Goal: Check status: Check status

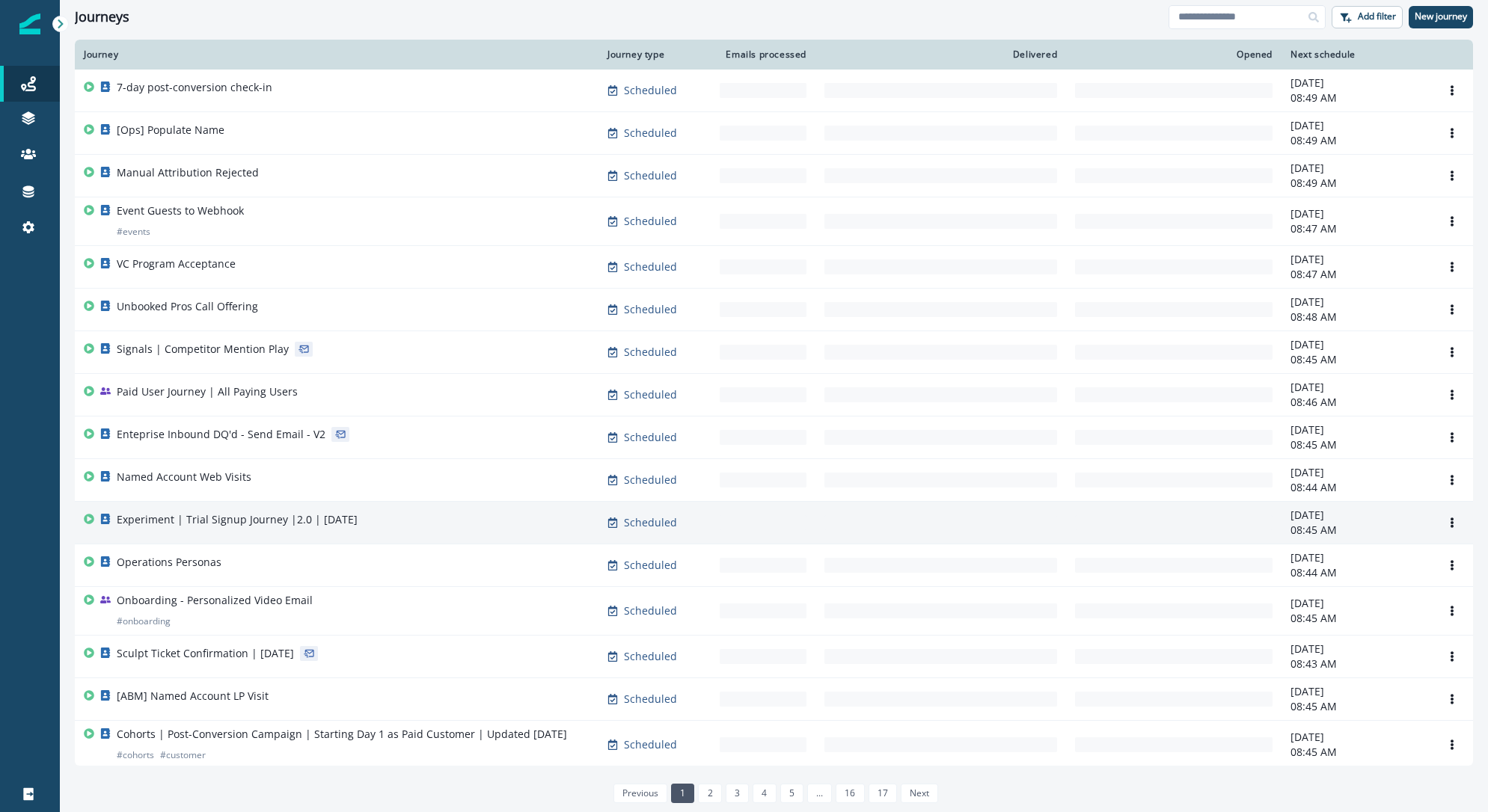
click at [360, 517] on div "Experiment | Trial Signup Journey |2.0 | [DATE]" at bounding box center [336, 523] width 506 height 21
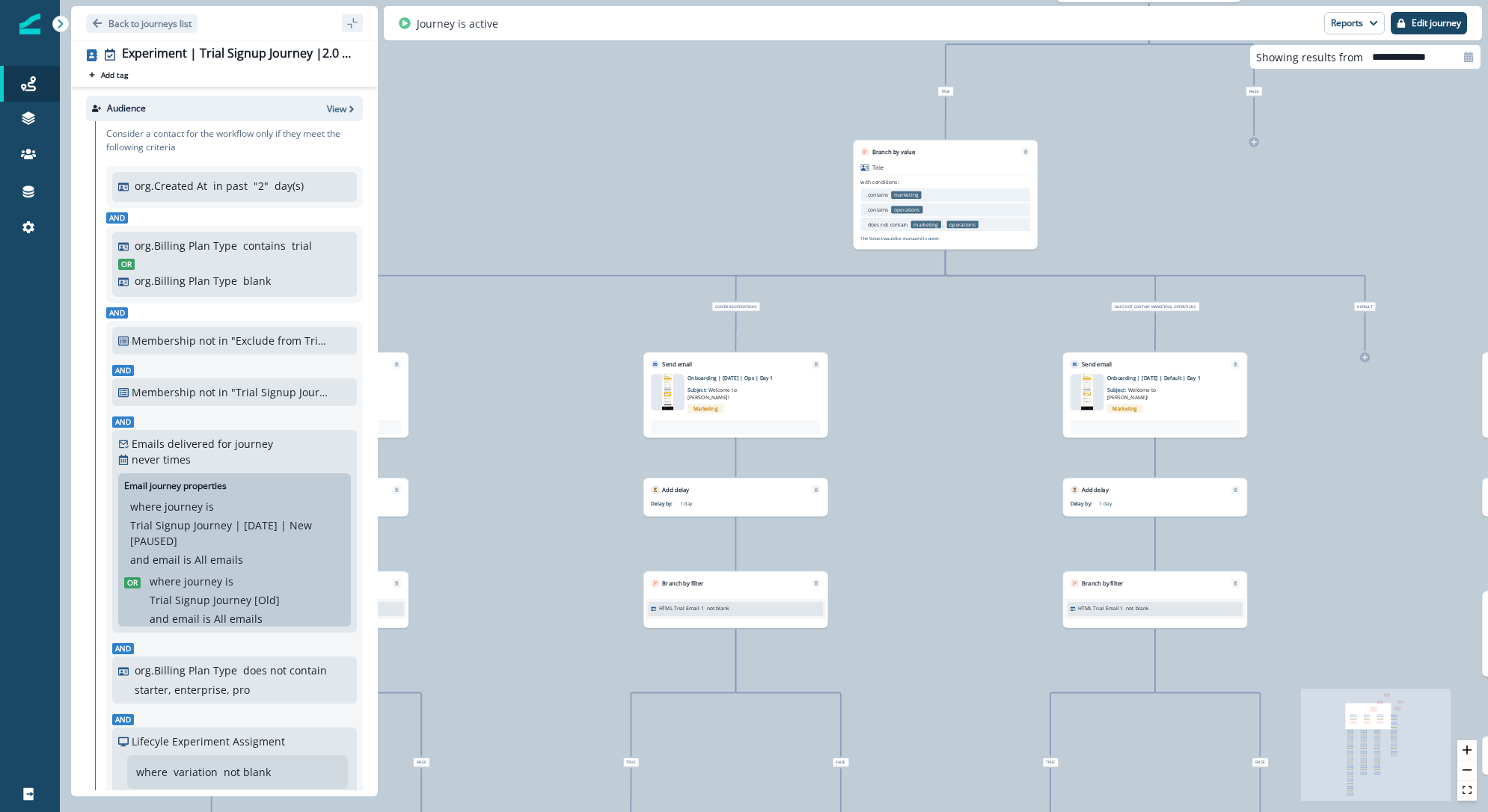
drag, startPoint x: 776, startPoint y: 496, endPoint x: 906, endPoint y: 370, distance: 181.0
click at [906, 370] on div "42,578 contacts have entered the journey Branch by filter Lifecyle Experiment A…" at bounding box center [774, 406] width 1428 height 812
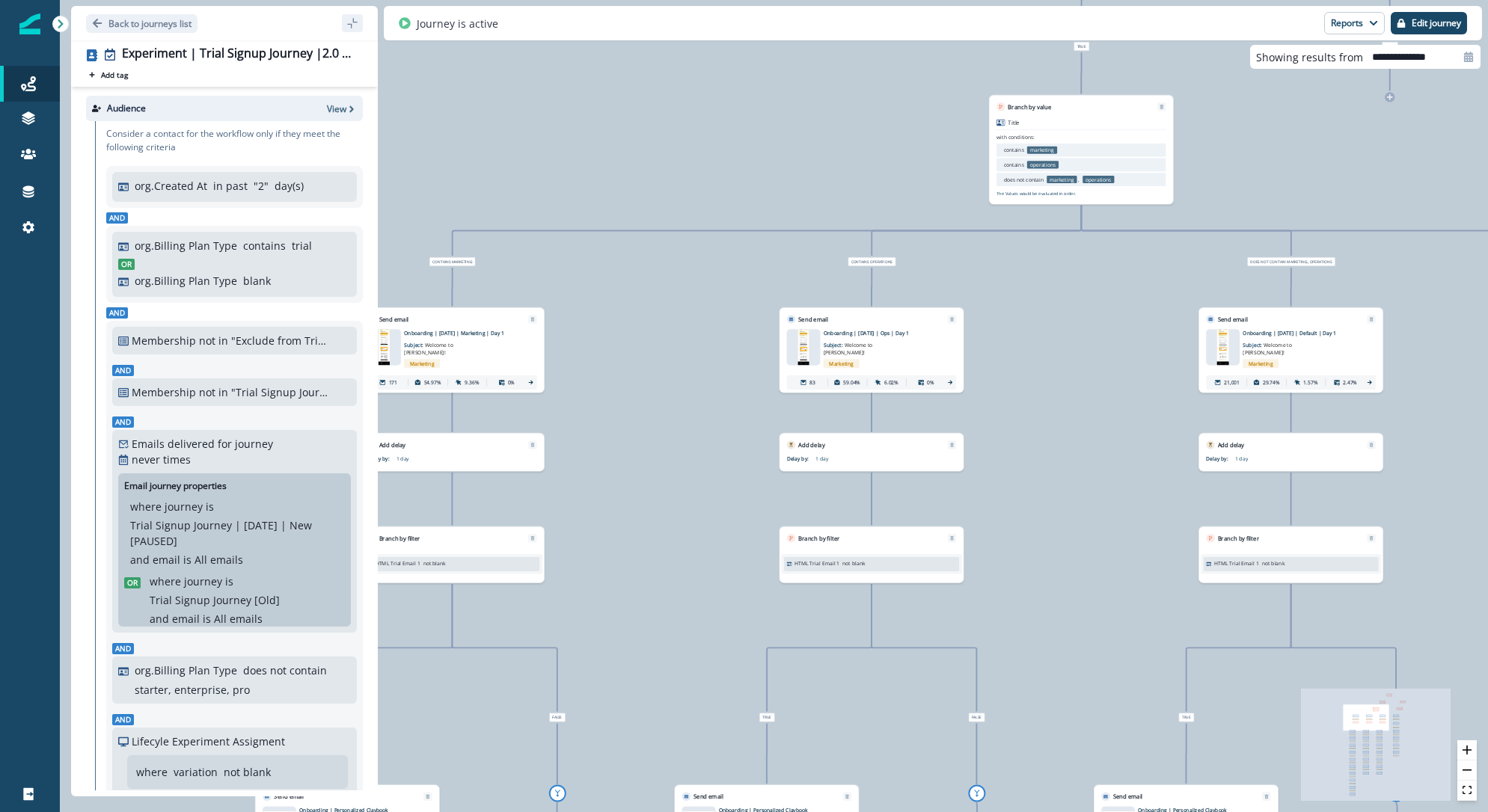
click at [667, 312] on div "42,578 contacts have entered the journey Branch by filter Lifecyle Experiment A…" at bounding box center [774, 406] width 1428 height 812
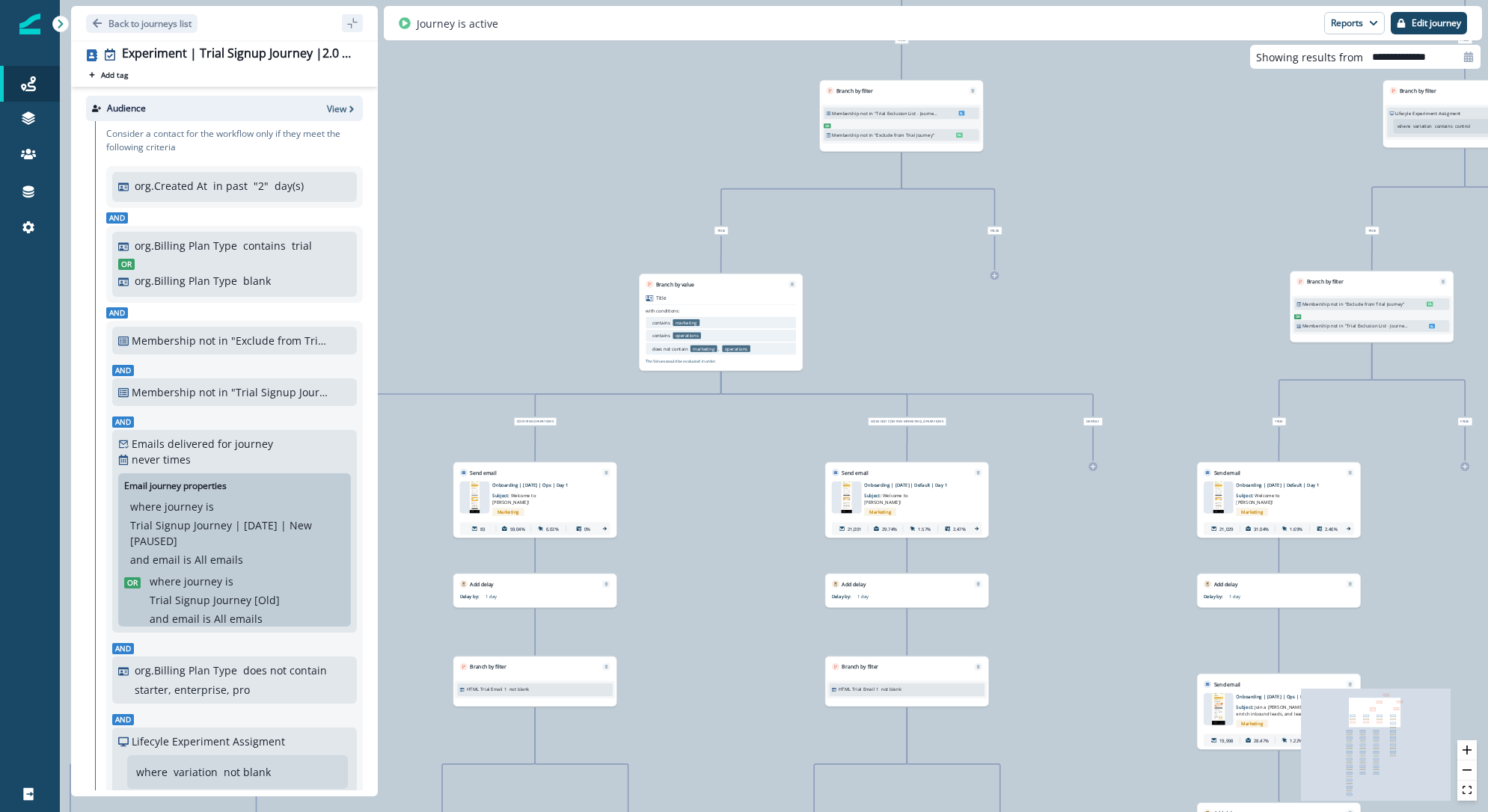
drag, startPoint x: 872, startPoint y: 334, endPoint x: 889, endPoint y: 277, distance: 59.5
click at [889, 277] on div "42,578 contacts have entered the journey Branch by filter Lifecyle Experiment A…" at bounding box center [774, 406] width 1428 height 812
click at [905, 485] on p "Onboarding | [DATE] | Default | Day 1" at bounding box center [915, 484] width 102 height 7
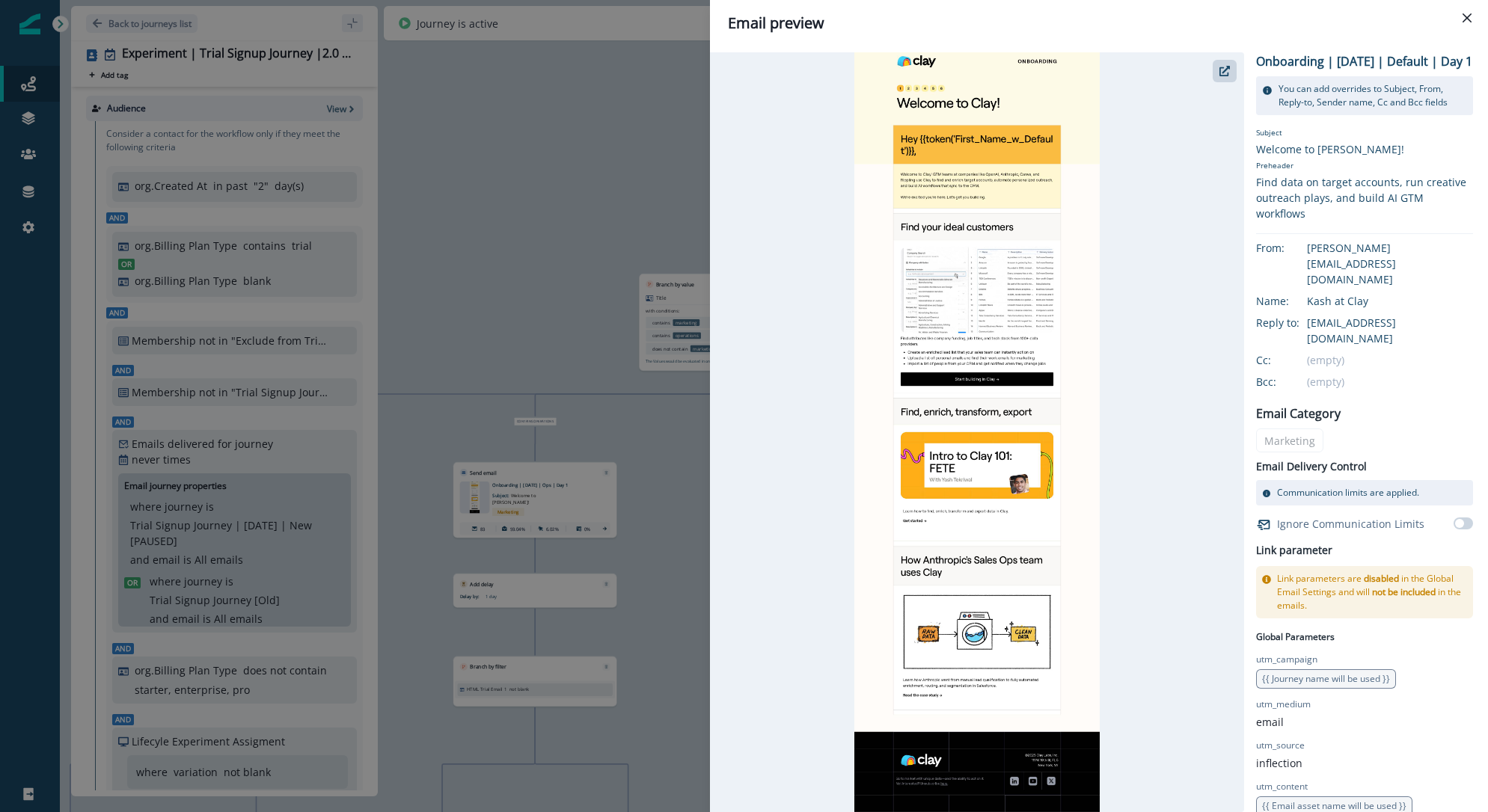
drag, startPoint x: 1291, startPoint y: 83, endPoint x: 1258, endPoint y: 63, distance: 38.6
click at [1258, 63] on p "Onboarding | [DATE] | Default | Day 1" at bounding box center [1364, 62] width 216 height 18
copy p "Onboarding | [DATE] | Default | Day 1"
click at [583, 269] on div "Email preview Onboarding | [DATE] | Default | Day 1 You can add overrides to Su…" at bounding box center [744, 406] width 1488 height 812
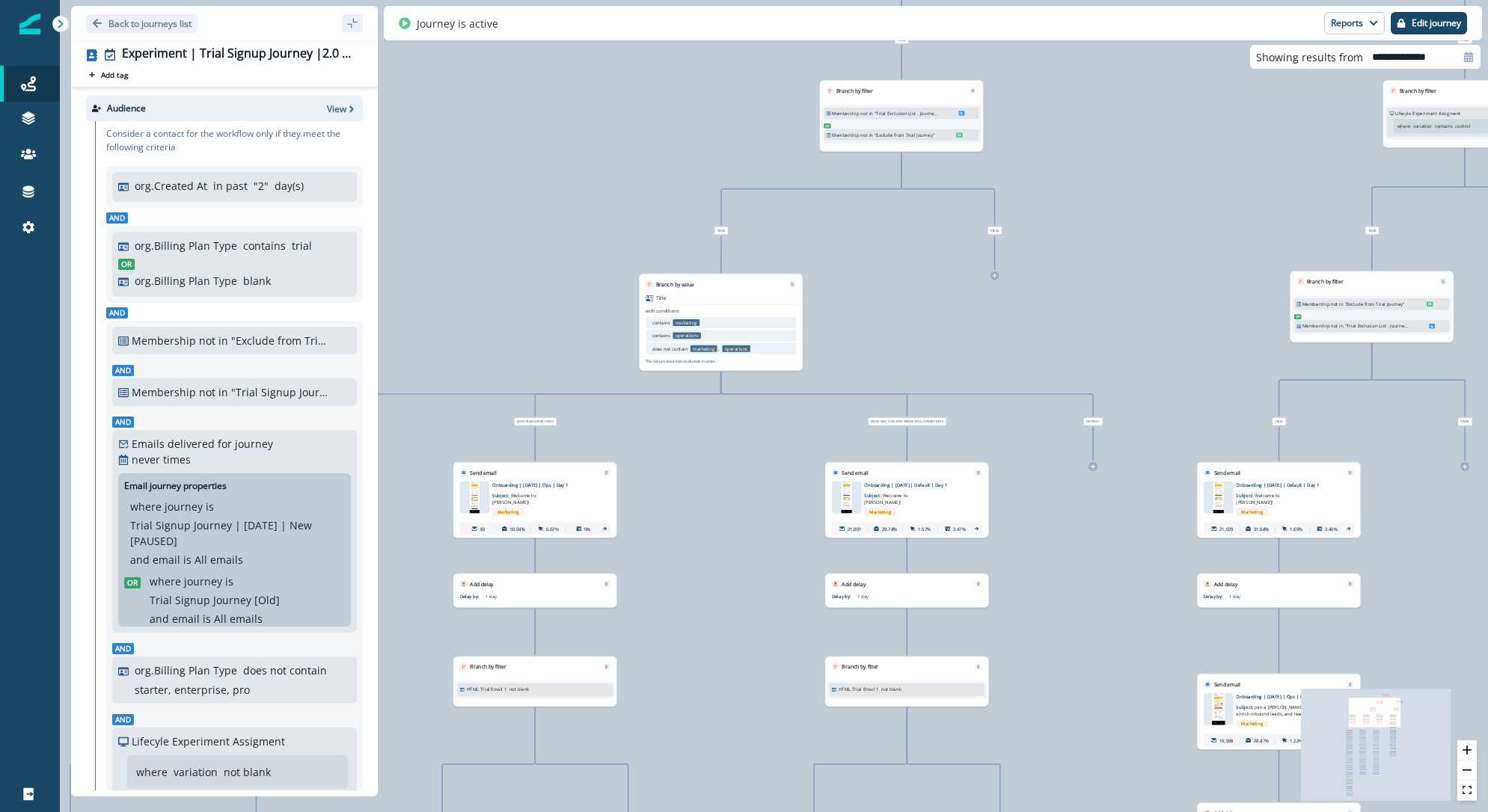
click at [568, 505] on div "Marketing" at bounding box center [544, 511] width 105 height 13
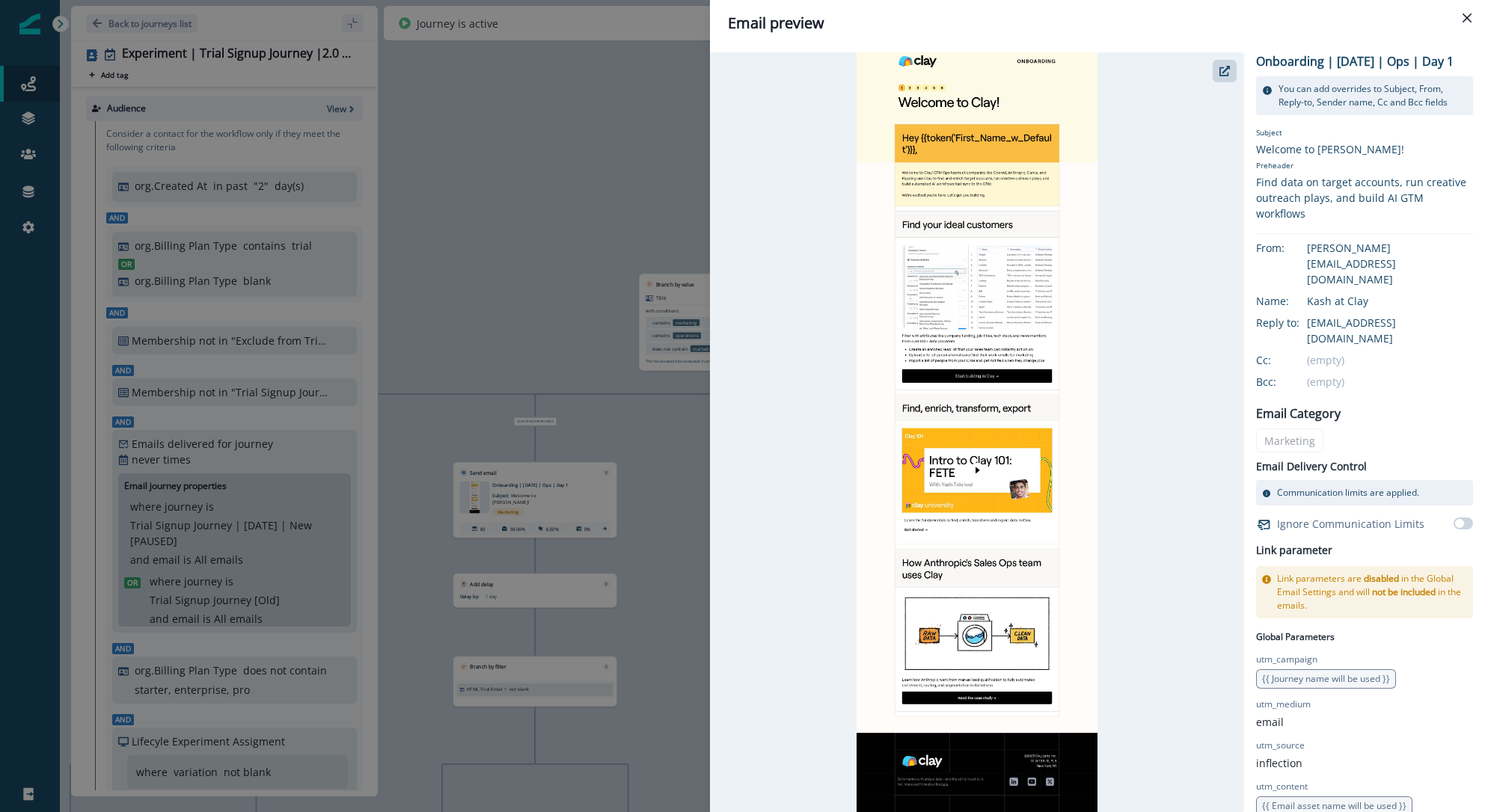
click at [603, 215] on div "Email preview Onboarding | [DATE] | Ops | Day 1 You can add overrides to Subjec…" at bounding box center [744, 406] width 1488 height 812
